Goal: Navigation & Orientation: Find specific page/section

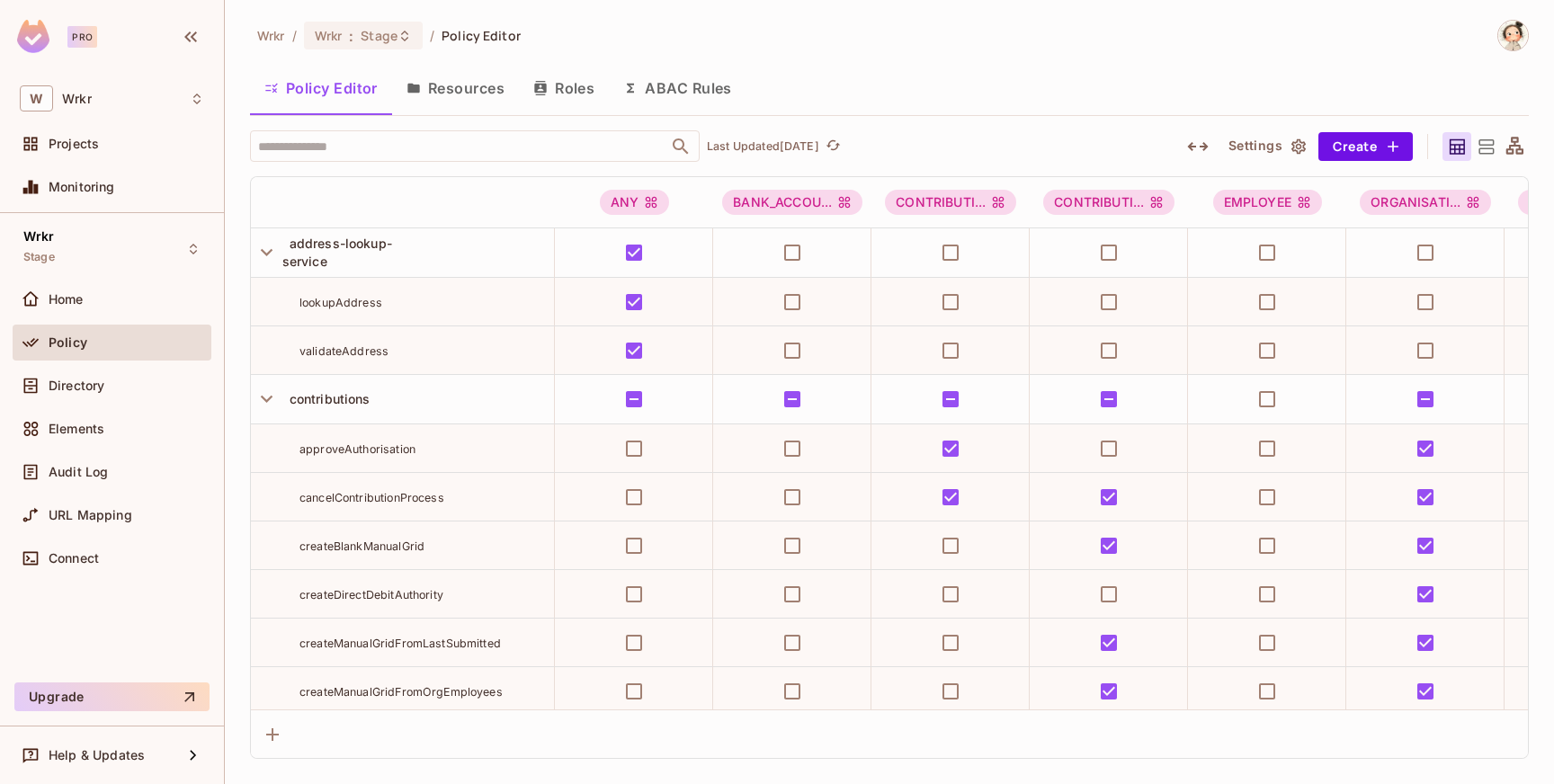
scroll to position [8838, 0]
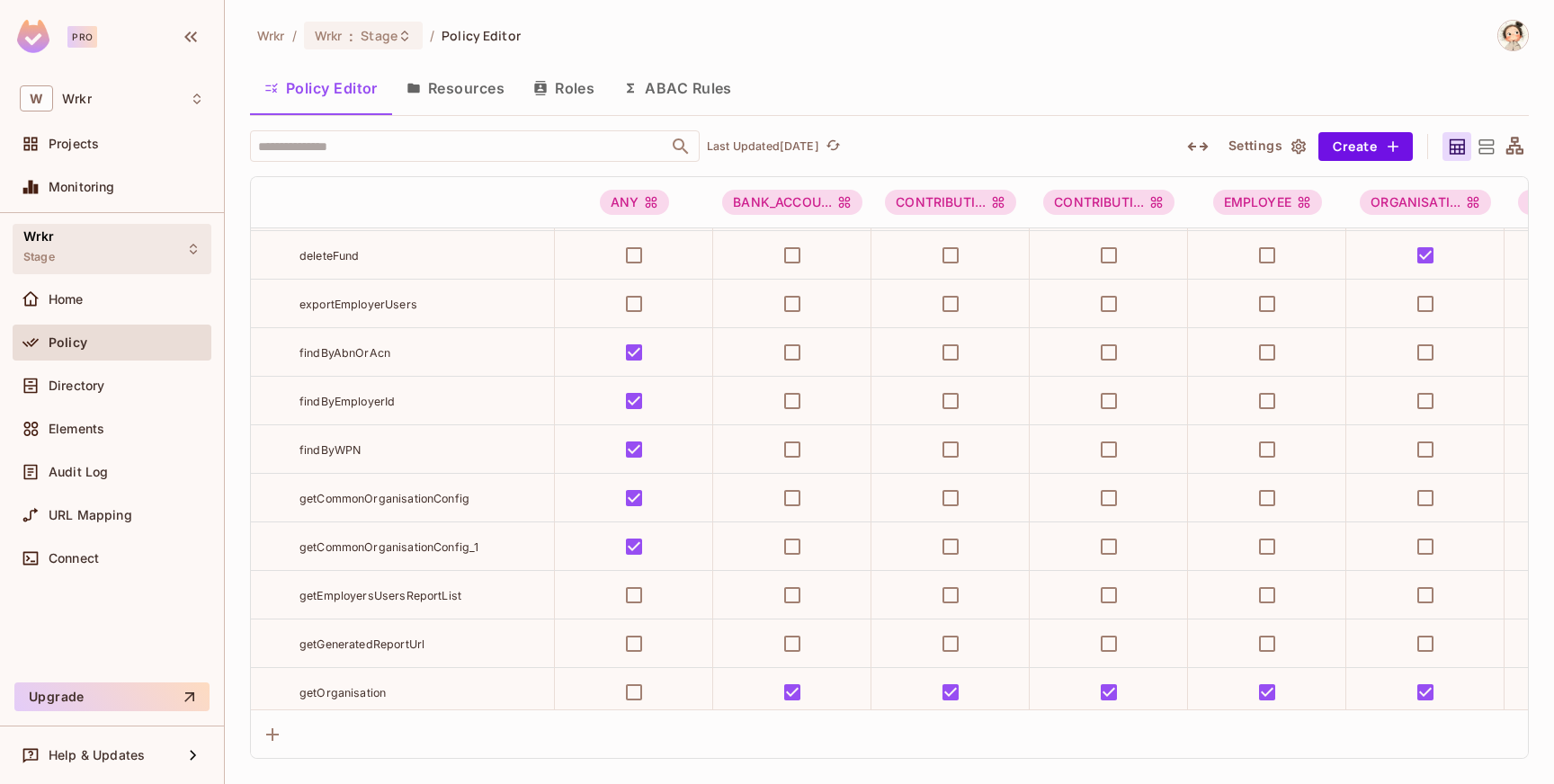
click at [196, 244] on icon at bounding box center [193, 248] width 14 height 14
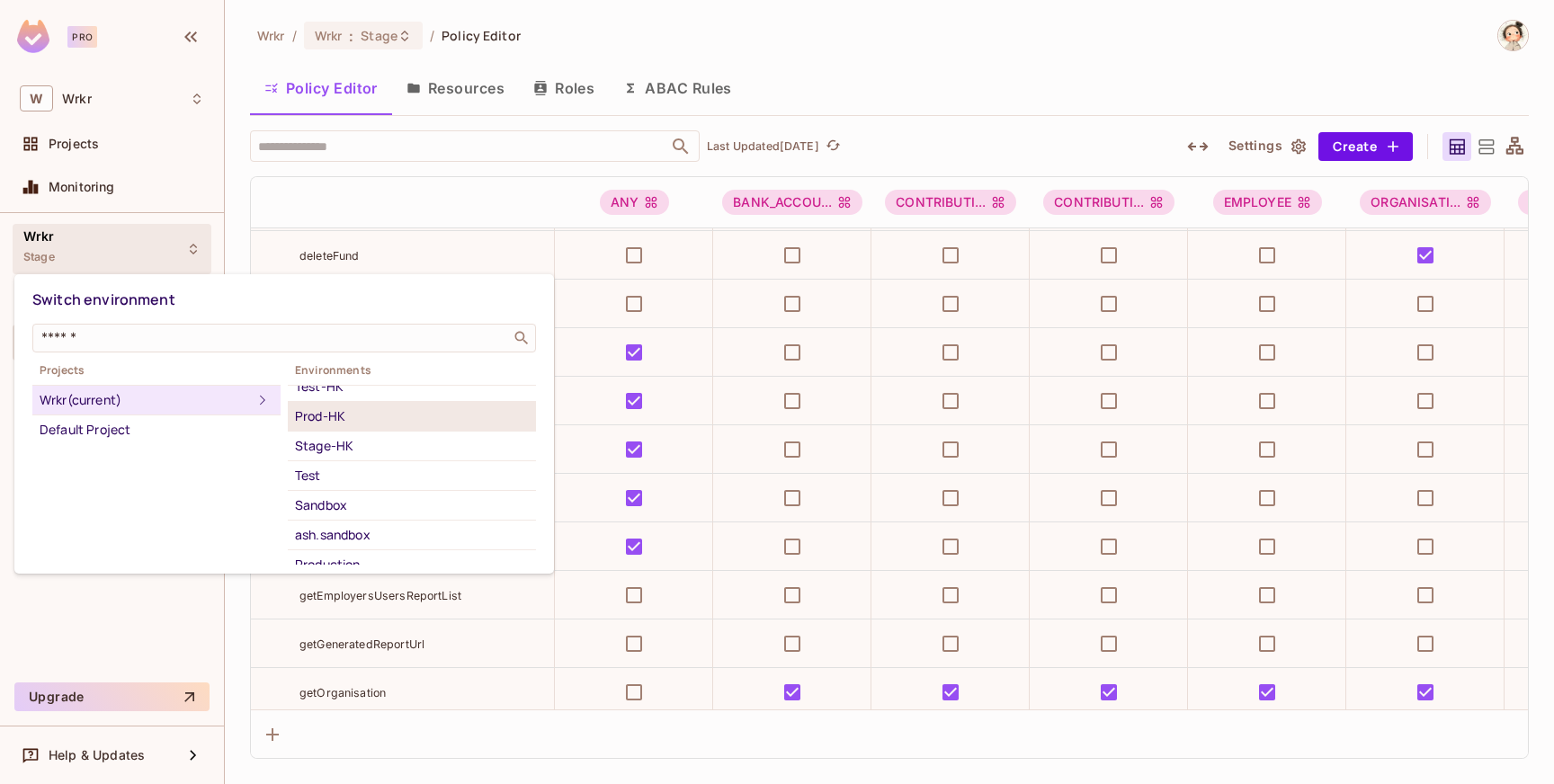
scroll to position [87, 0]
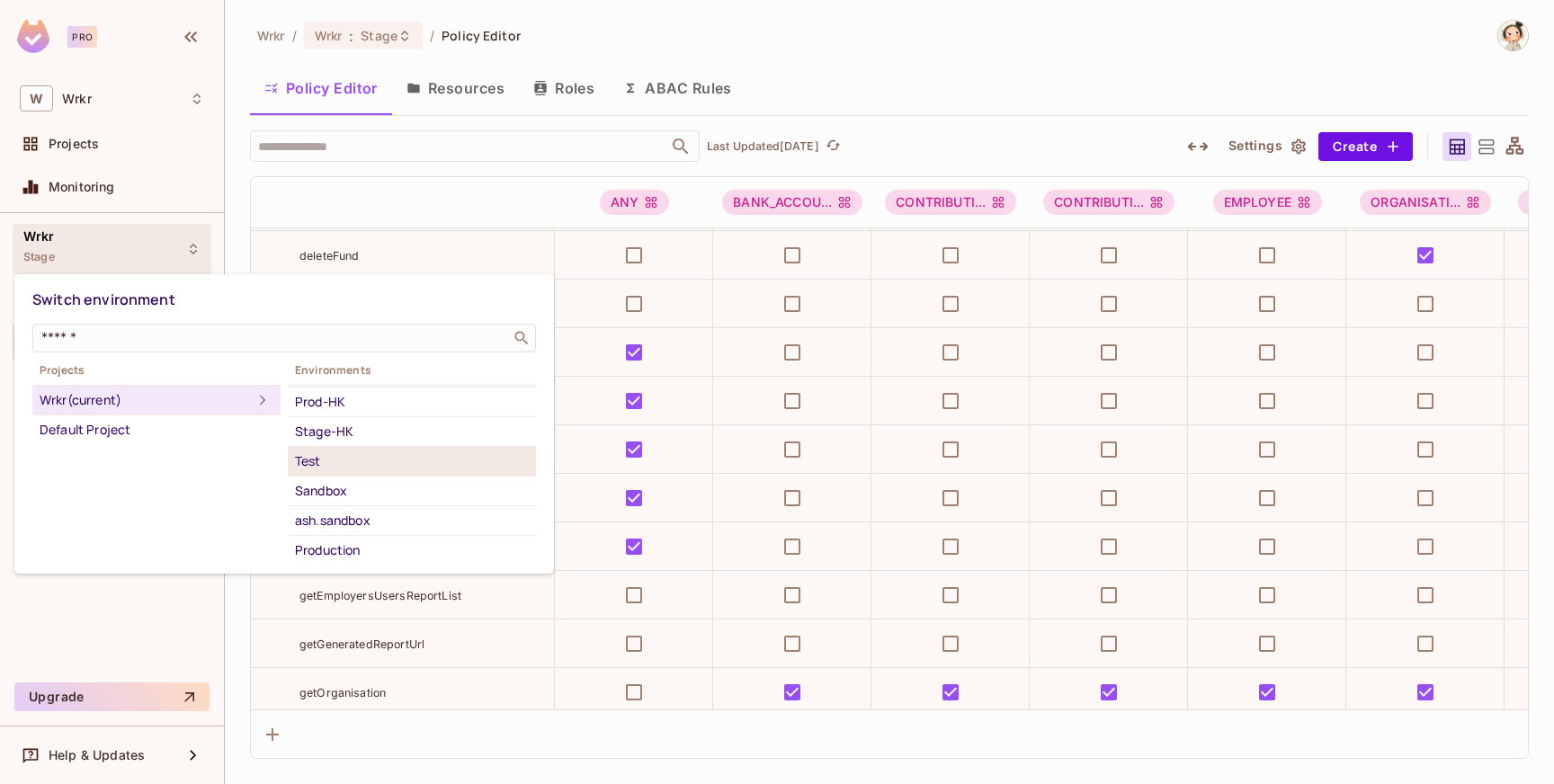
click at [331, 457] on div "Test" at bounding box center [412, 461] width 234 height 22
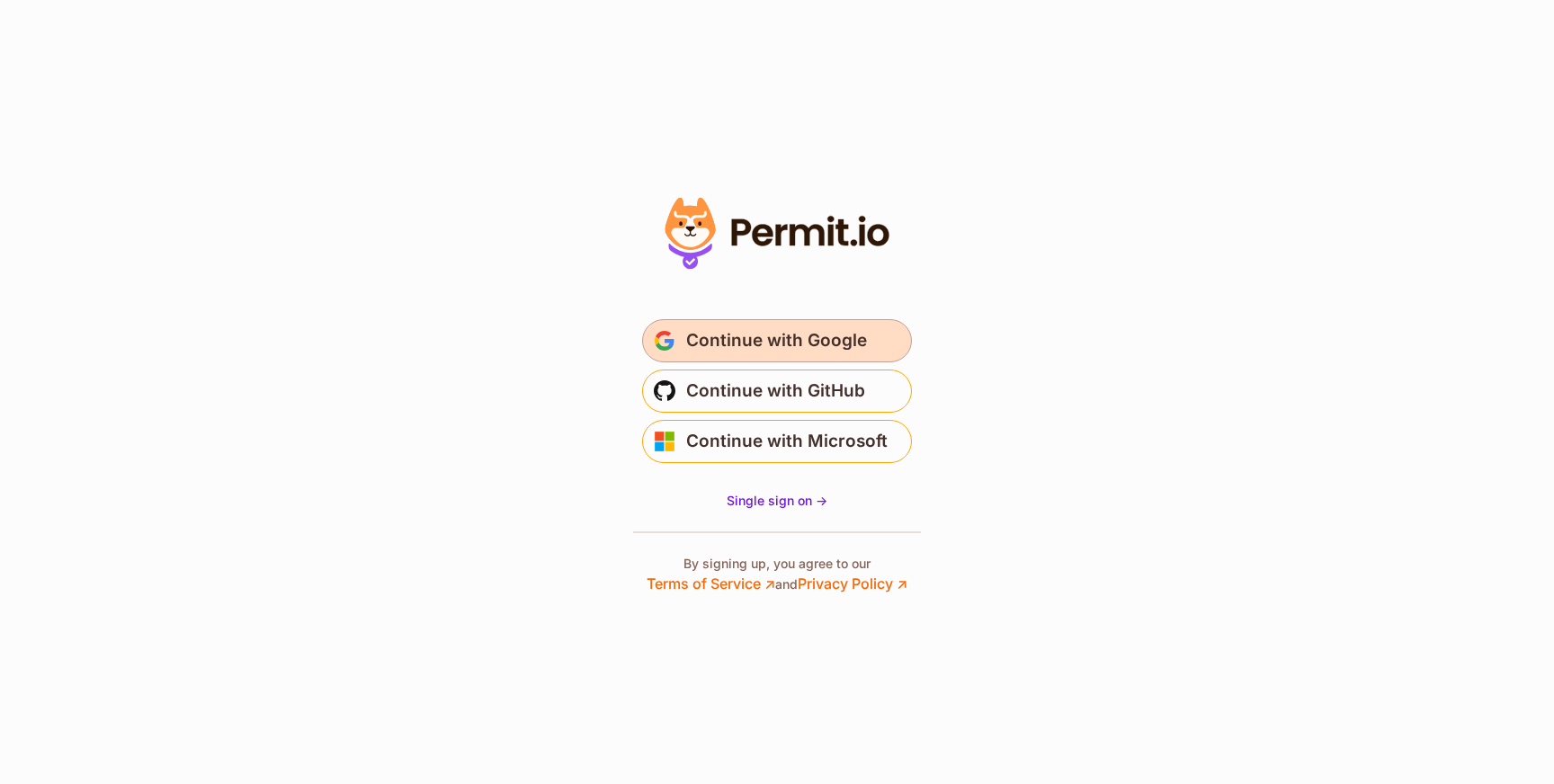
click at [738, 351] on span "Continue with Google" at bounding box center [777, 340] width 181 height 29
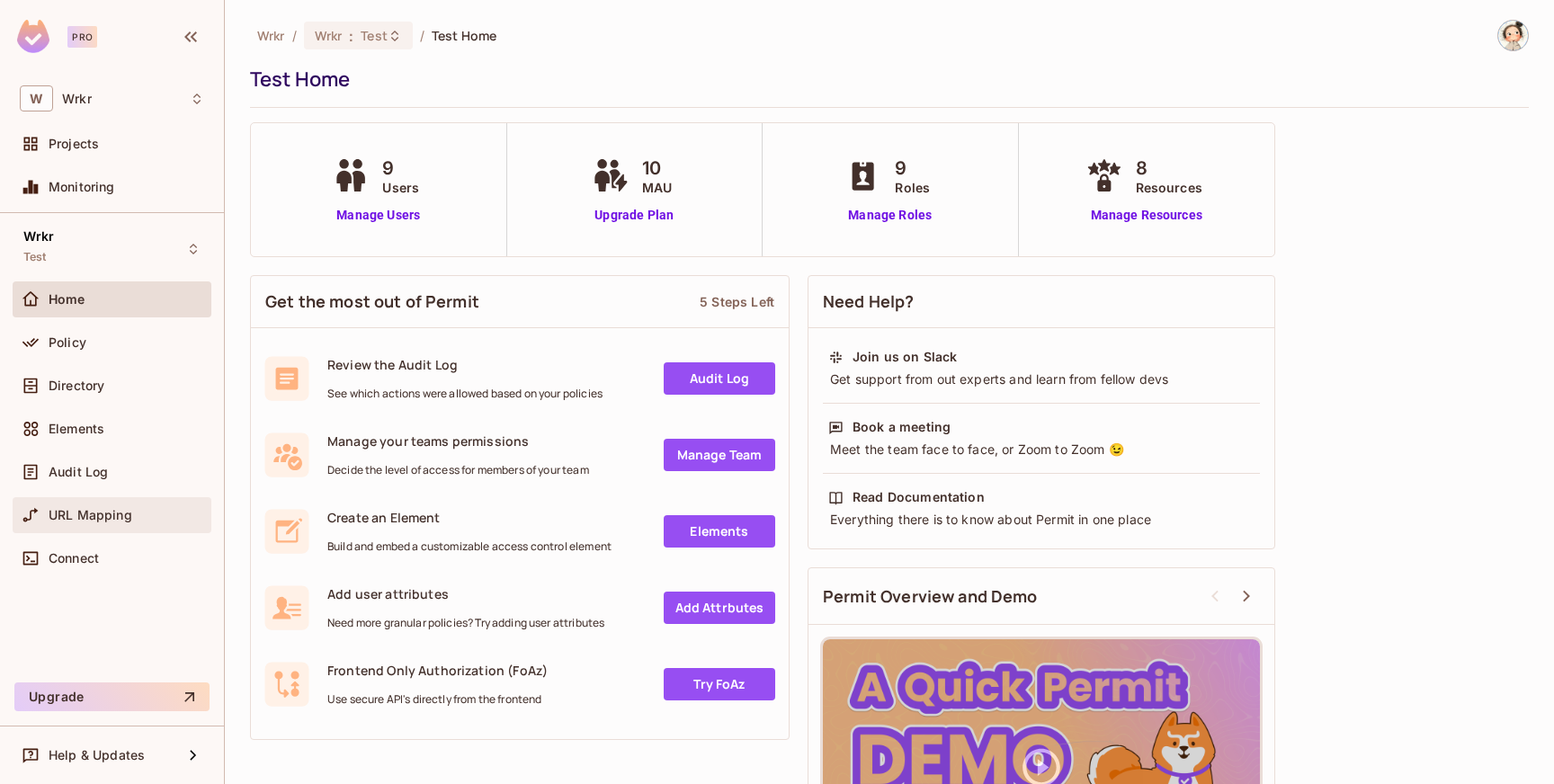
click at [101, 523] on div "URL Mapping" at bounding box center [111, 516] width 184 height 22
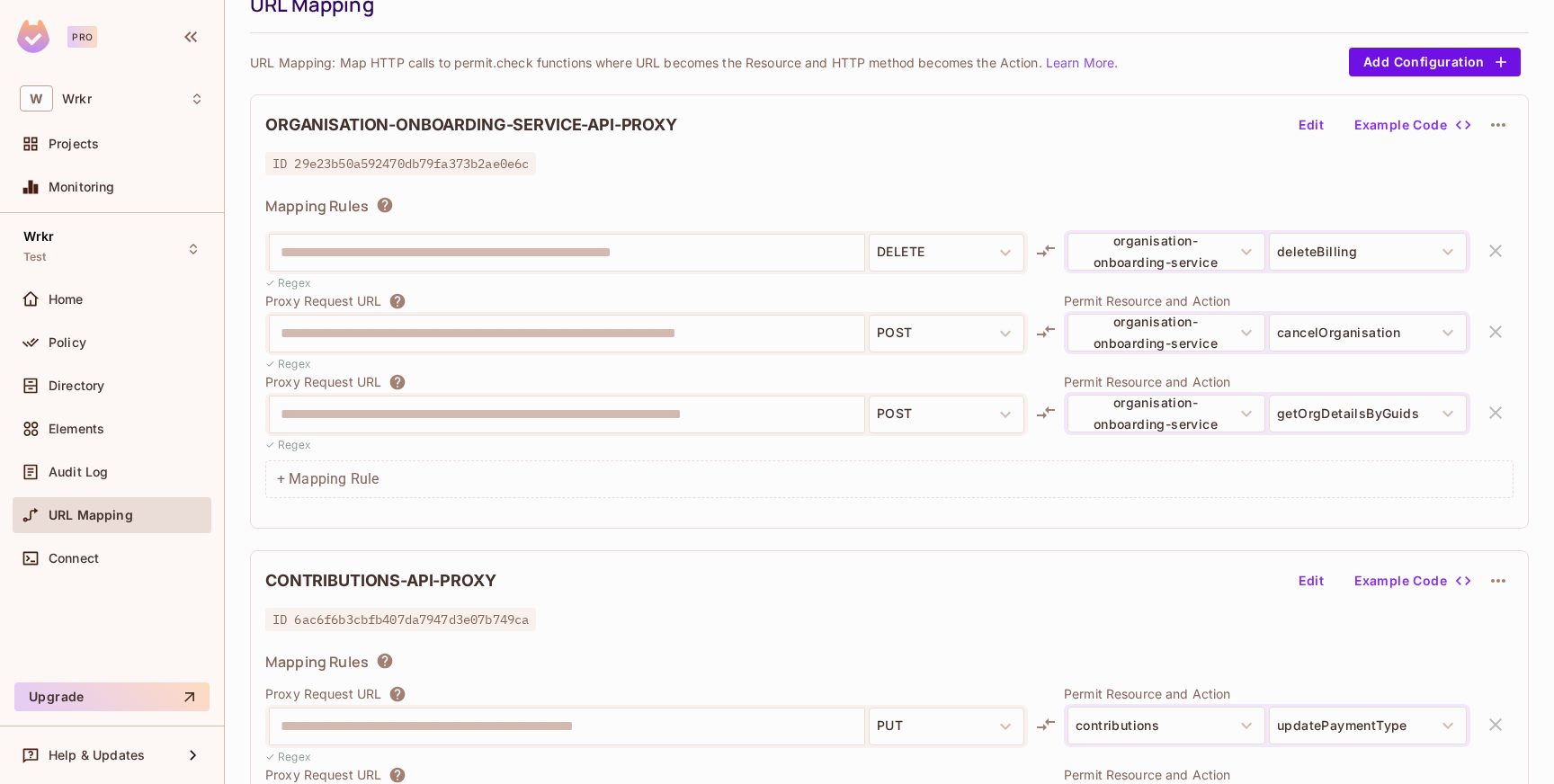
scroll to position [77, 0]
click at [91, 343] on div "Policy" at bounding box center [126, 342] width 156 height 14
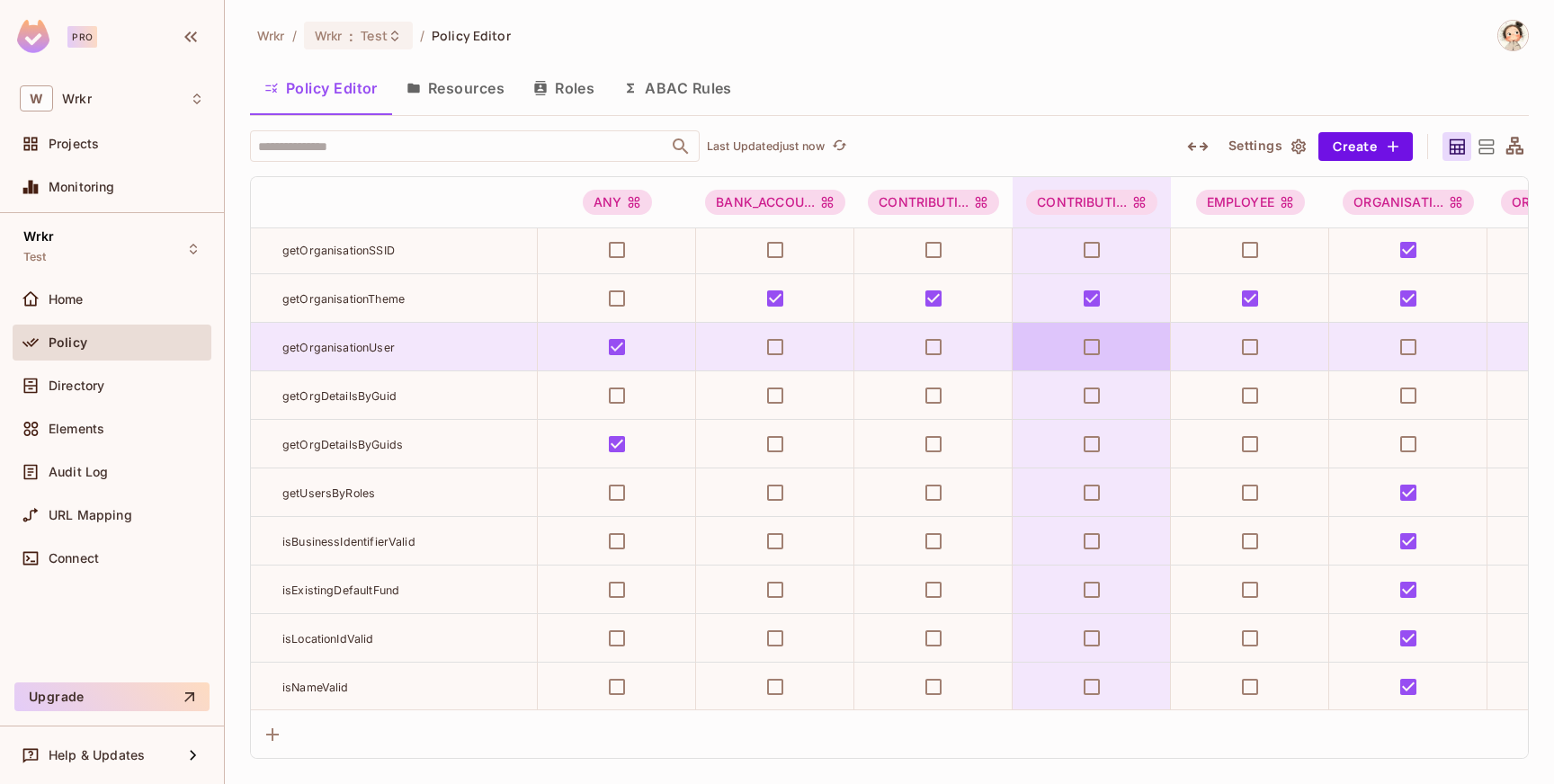
scroll to position [9474, 0]
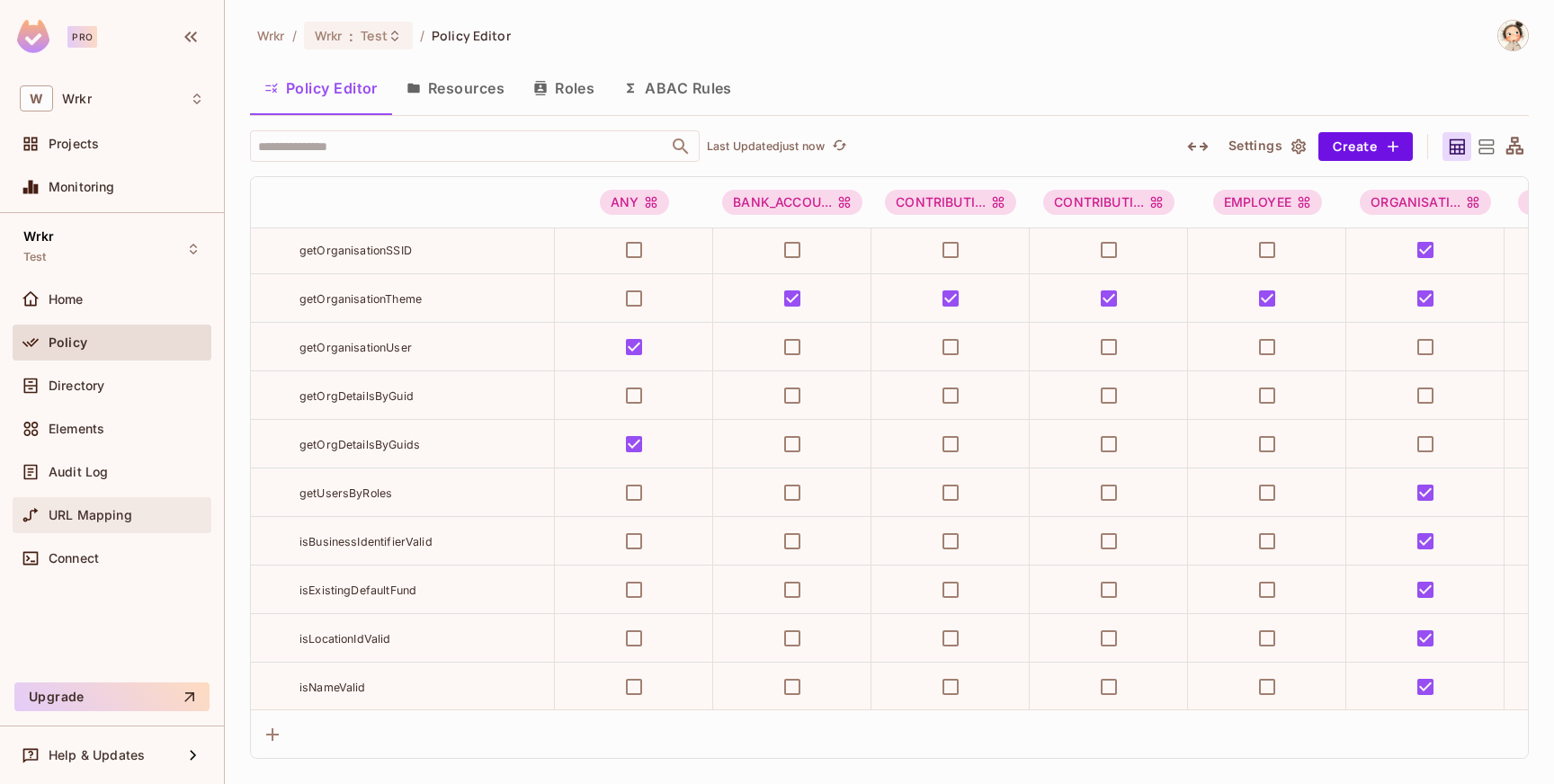
click at [123, 517] on span "URL Mapping" at bounding box center [90, 515] width 84 height 14
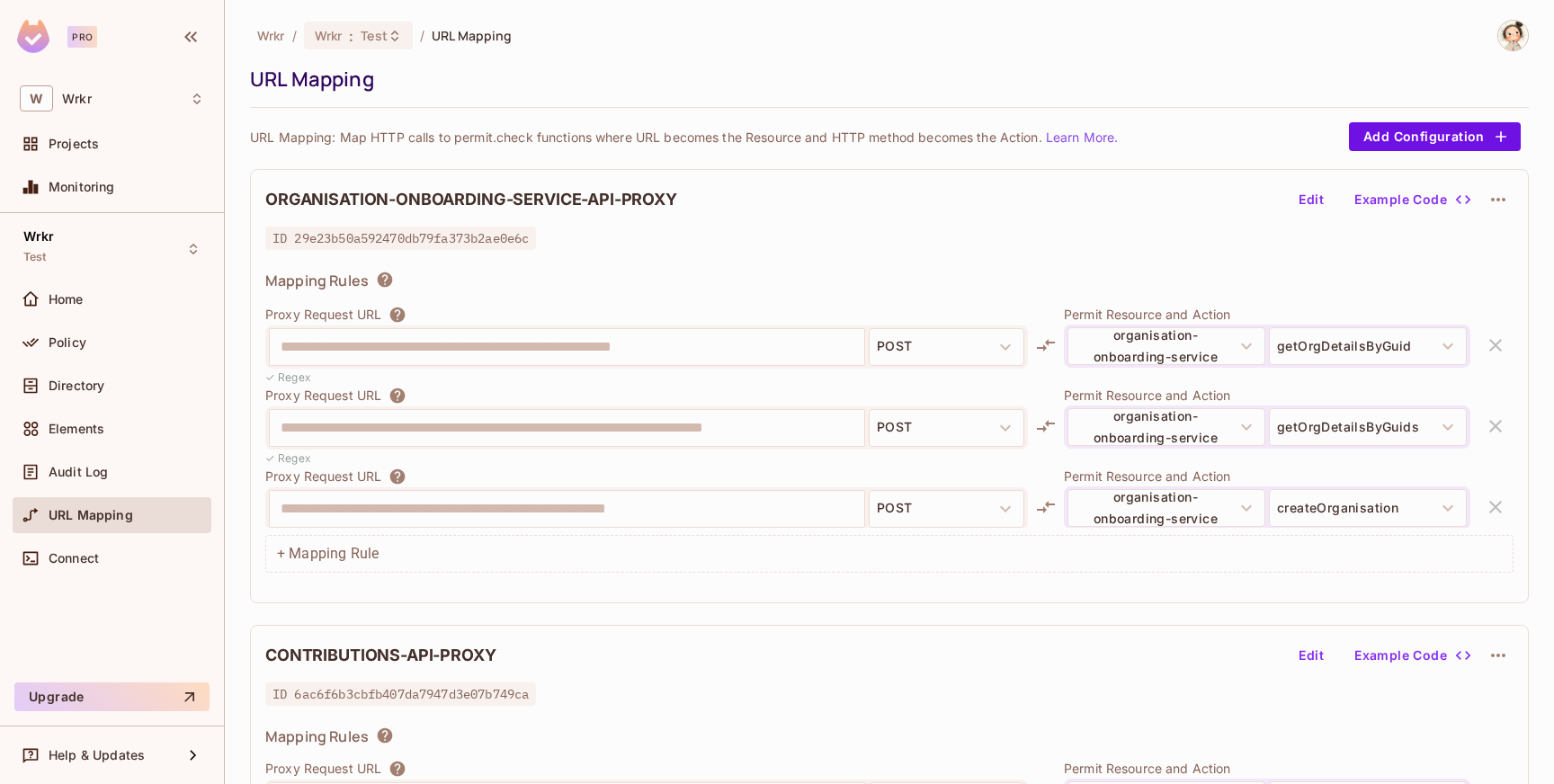
scroll to position [2097, 0]
